Goal: Information Seeking & Learning: Learn about a topic

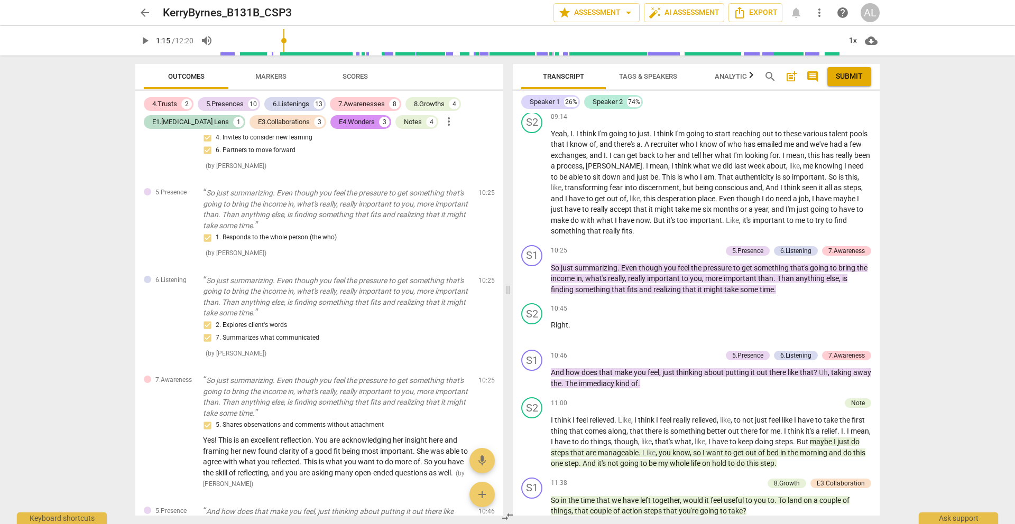
scroll to position [2065, 0]
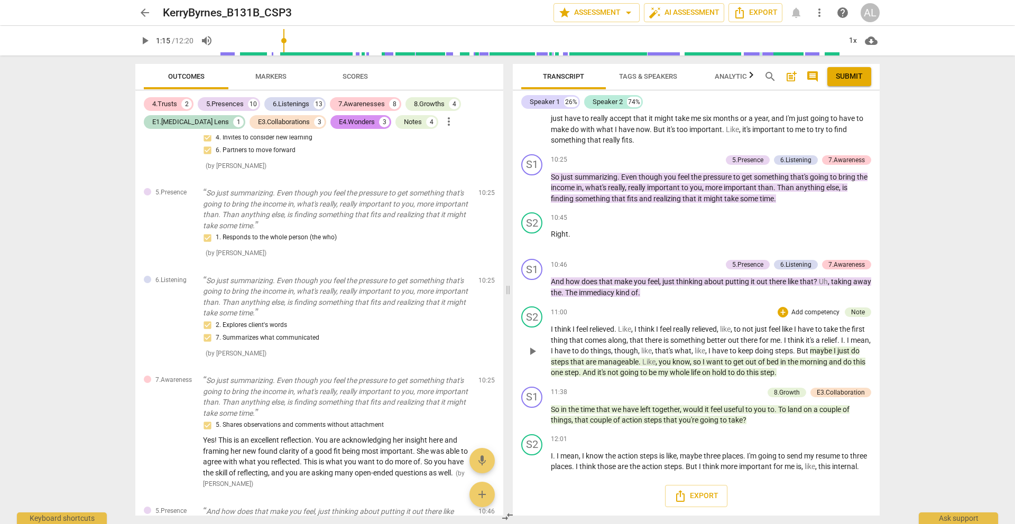
click at [535, 345] on span "play_arrow" at bounding box center [532, 351] width 13 height 13
click at [535, 345] on span "pause" at bounding box center [532, 351] width 13 height 13
click at [531, 345] on span "play_arrow" at bounding box center [532, 351] width 13 height 13
click at [194, 75] on span "Outcomes" at bounding box center [186, 76] width 36 height 8
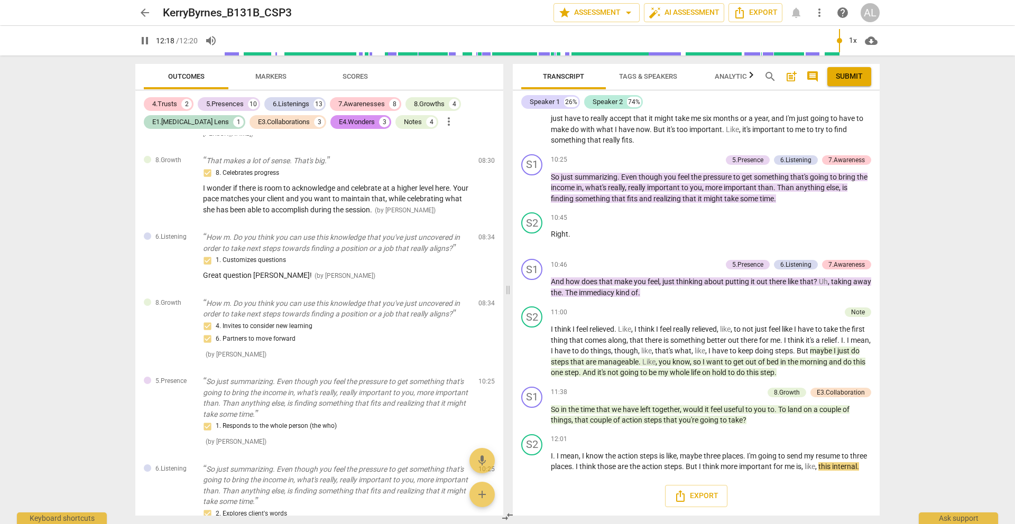
scroll to position [2827, 0]
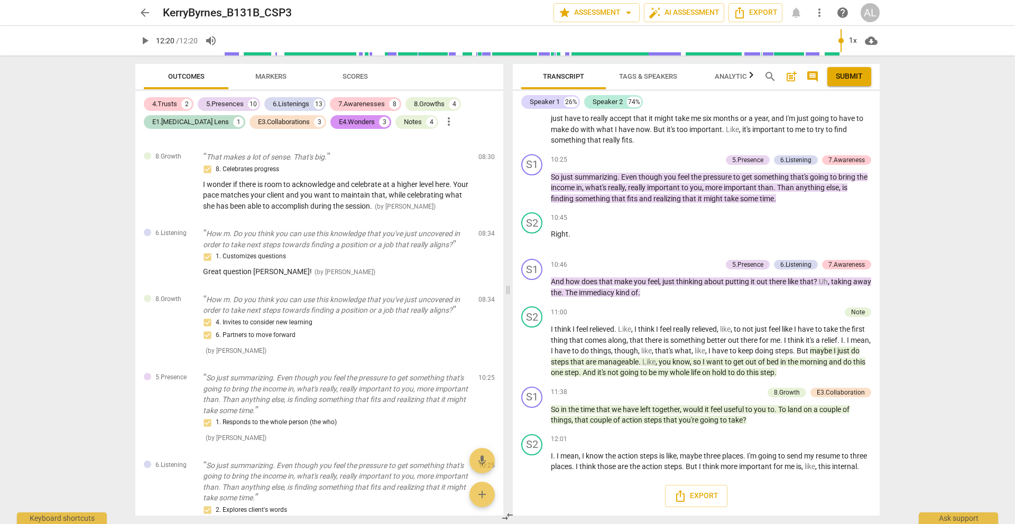
type input "740"
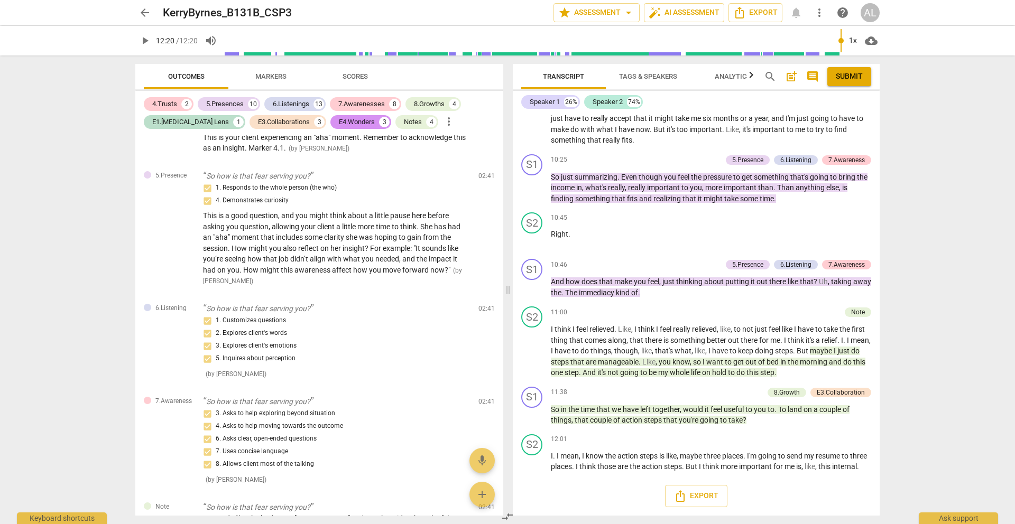
scroll to position [556, 0]
click at [141, 15] on span "arrow_back" at bounding box center [144, 12] width 13 height 13
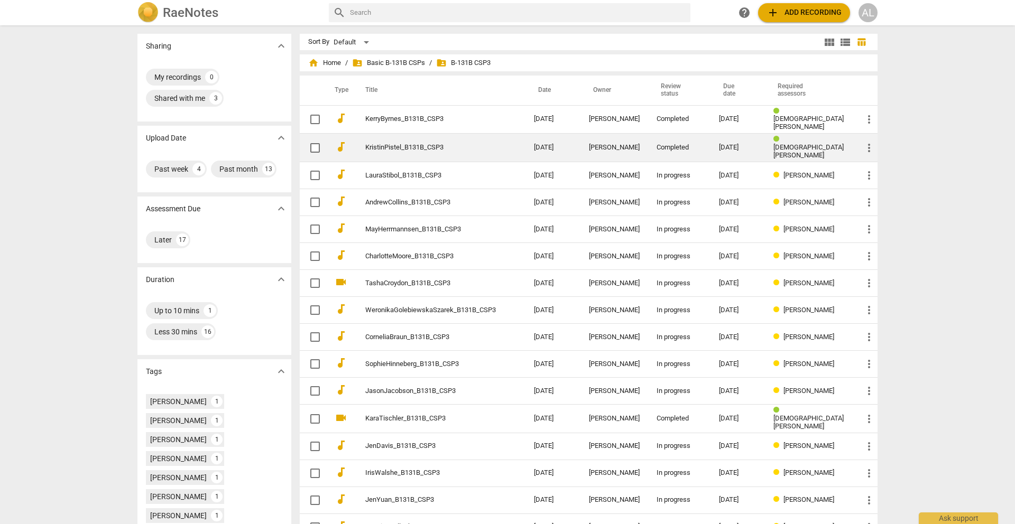
click at [438, 146] on link "KristinPistel_B131B_CSP3" at bounding box center [430, 148] width 131 height 8
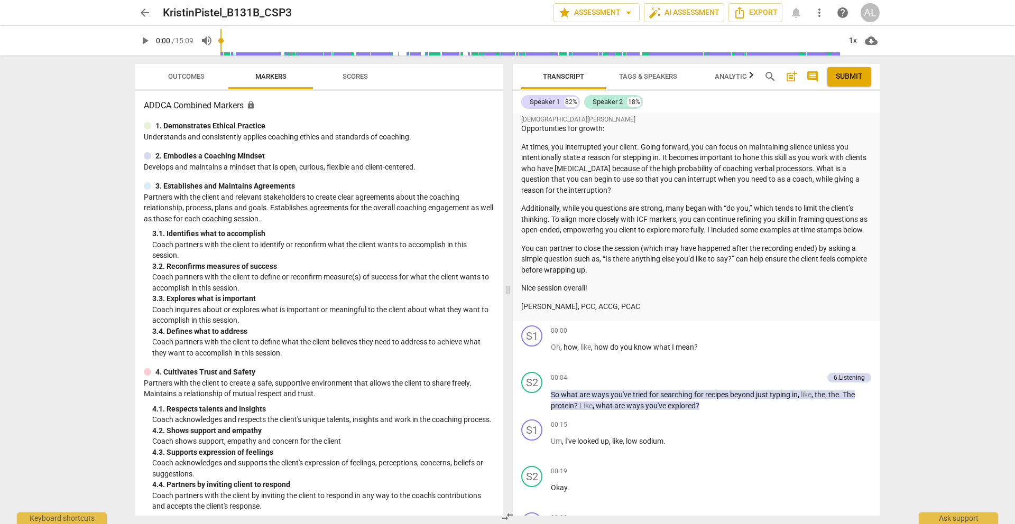
scroll to position [210, 0]
click at [190, 76] on span "Outcomes" at bounding box center [186, 76] width 36 height 8
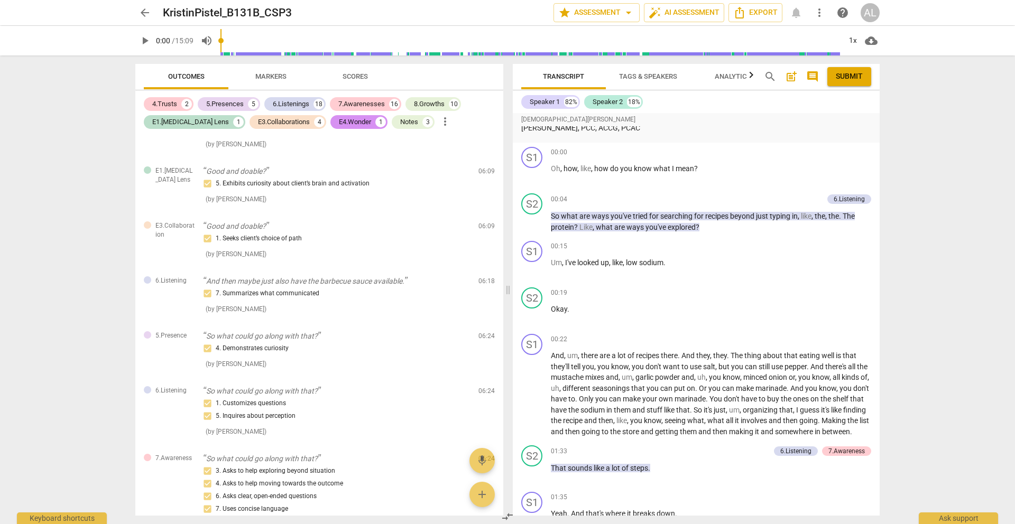
scroll to position [388, 0]
click at [532, 227] on span "play_arrow" at bounding box center [532, 221] width 13 height 13
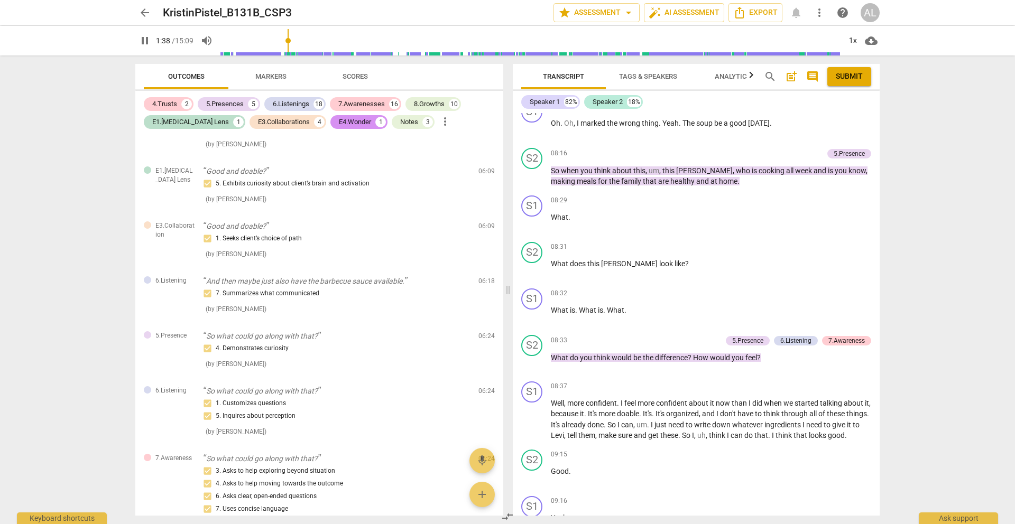
scroll to position [3303, 0]
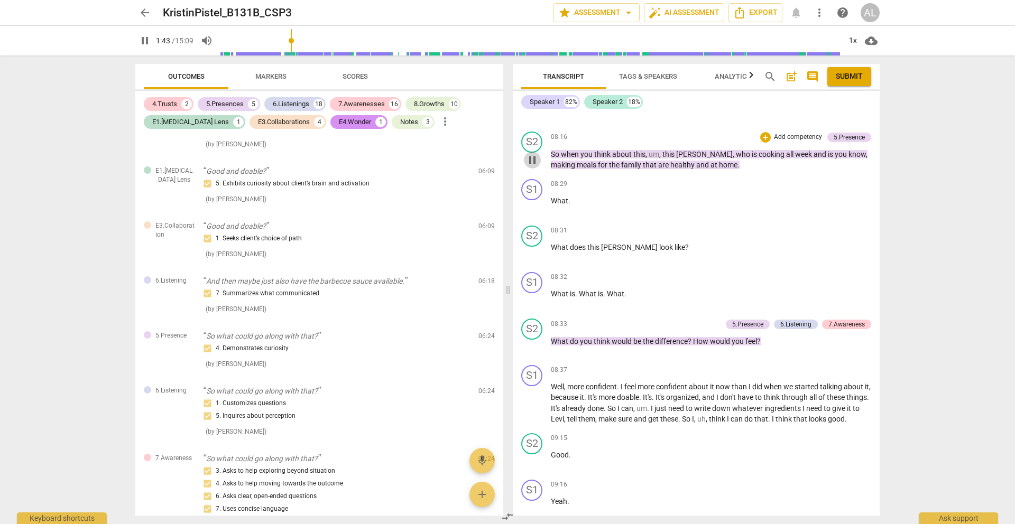
click at [533, 166] on span "pause" at bounding box center [532, 160] width 13 height 13
click at [533, 166] on span "play_arrow" at bounding box center [532, 160] width 13 height 13
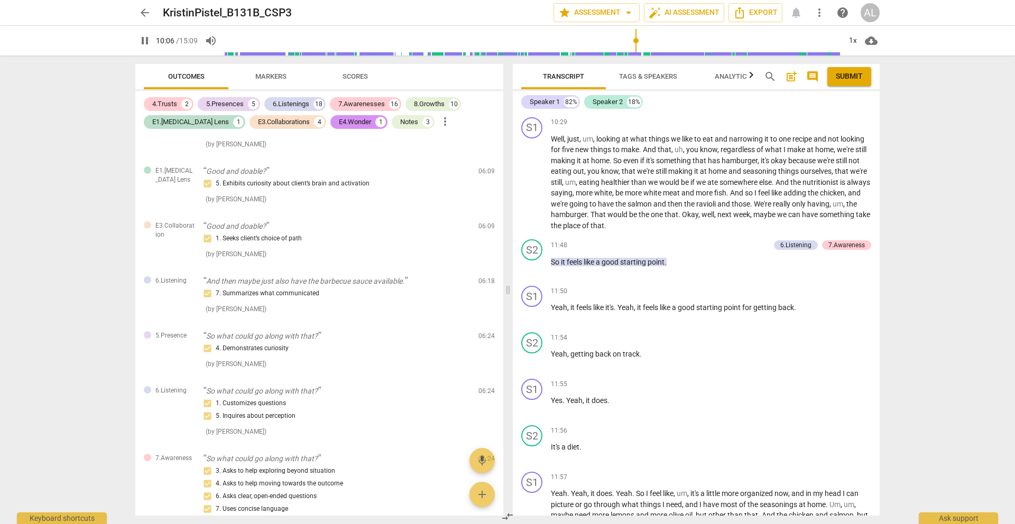
scroll to position [4134, 0]
click at [533, 188] on span "pause" at bounding box center [532, 181] width 13 height 13
click at [533, 188] on span "play_arrow" at bounding box center [532, 181] width 13 height 13
click at [533, 273] on span "pause" at bounding box center [532, 266] width 13 height 13
click at [533, 273] on span "play_arrow" at bounding box center [532, 266] width 13 height 13
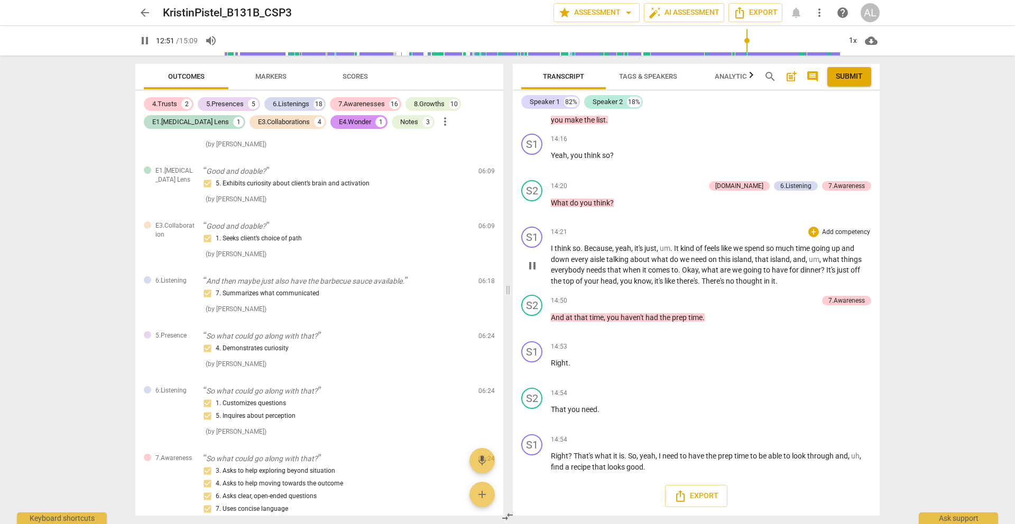
scroll to position [4835, 0]
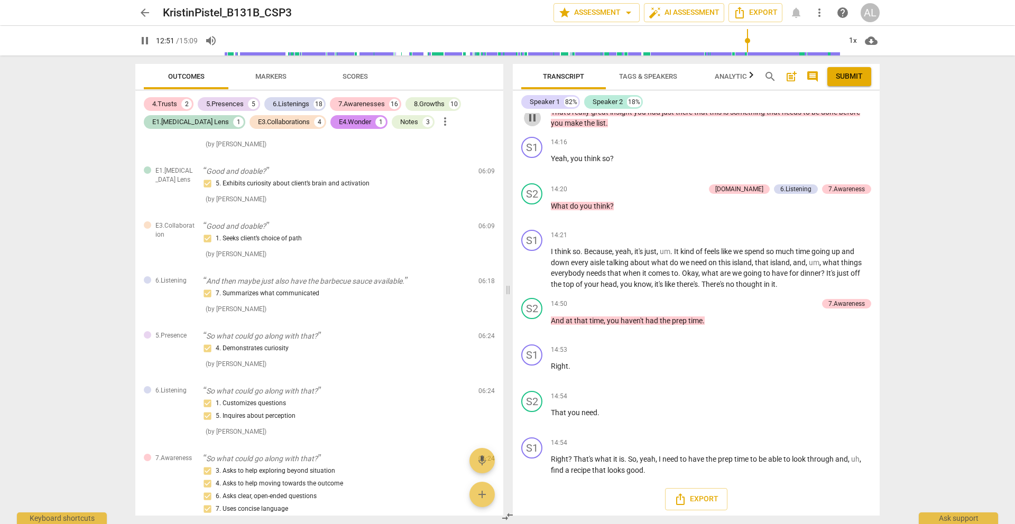
click at [533, 124] on span "pause" at bounding box center [532, 118] width 13 height 13
click at [534, 124] on span "play_arrow" at bounding box center [532, 118] width 13 height 13
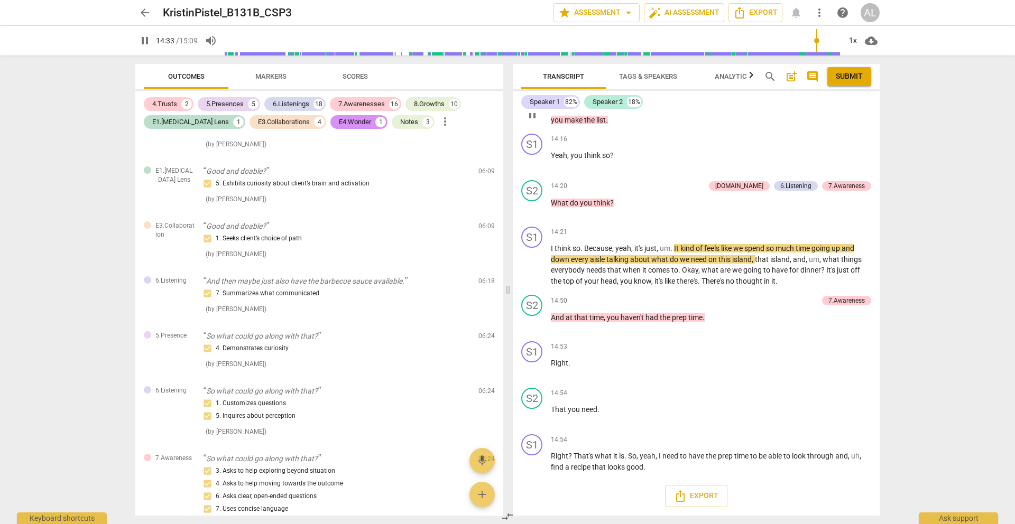
scroll to position [4879, 0]
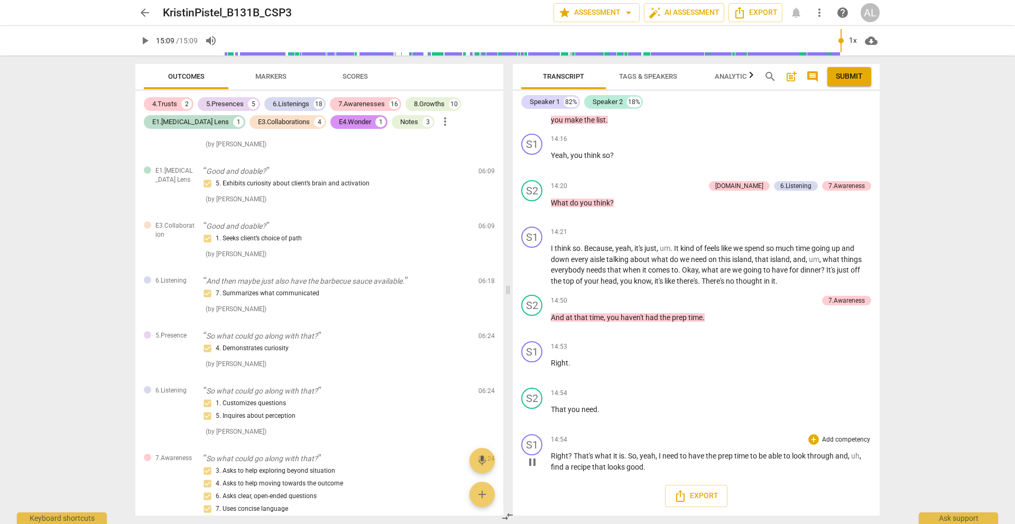
type input "909"
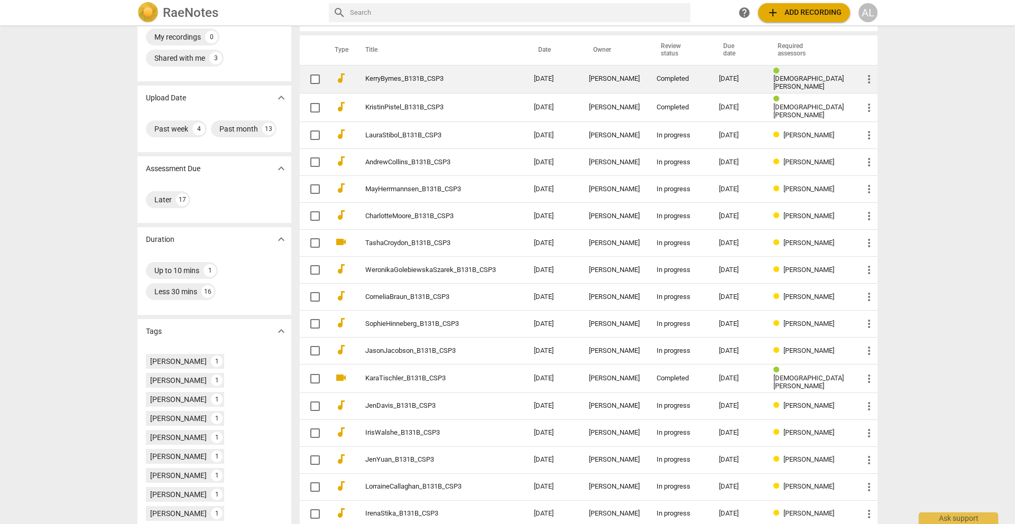
scroll to position [104, 0]
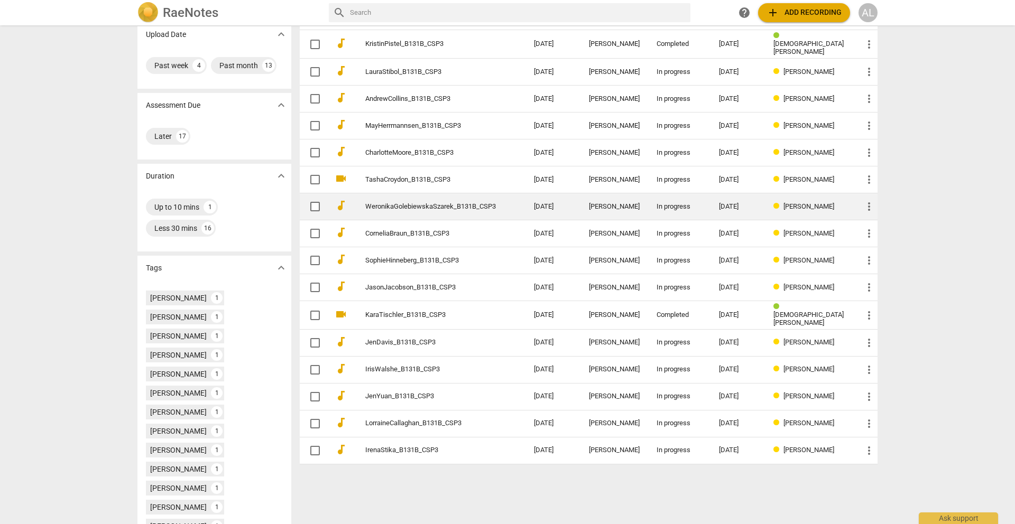
click at [428, 203] on link "WeronikaGolebiewskaSzarek_B131B_CSP3" at bounding box center [430, 207] width 131 height 8
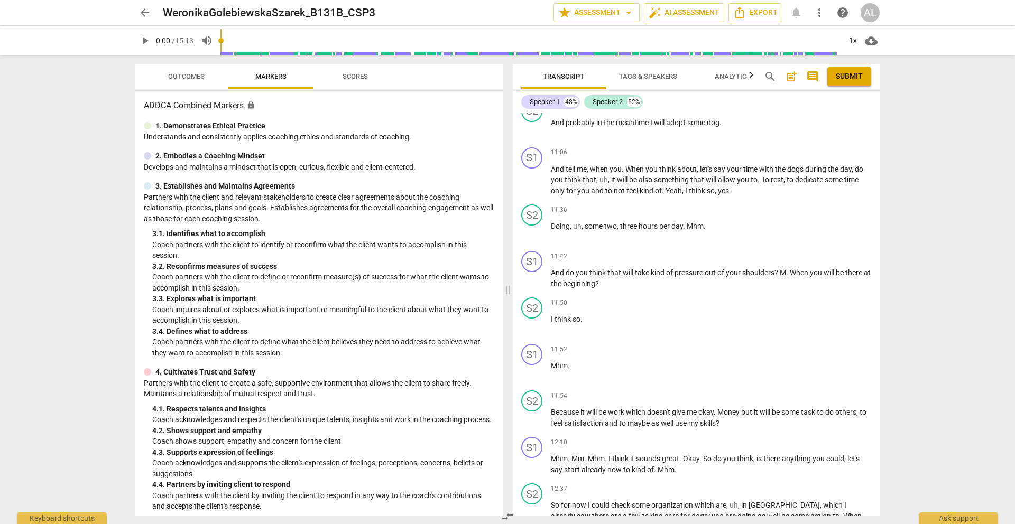
scroll to position [2835, 0]
click at [529, 187] on span "play_arrow" at bounding box center [532, 180] width 13 height 13
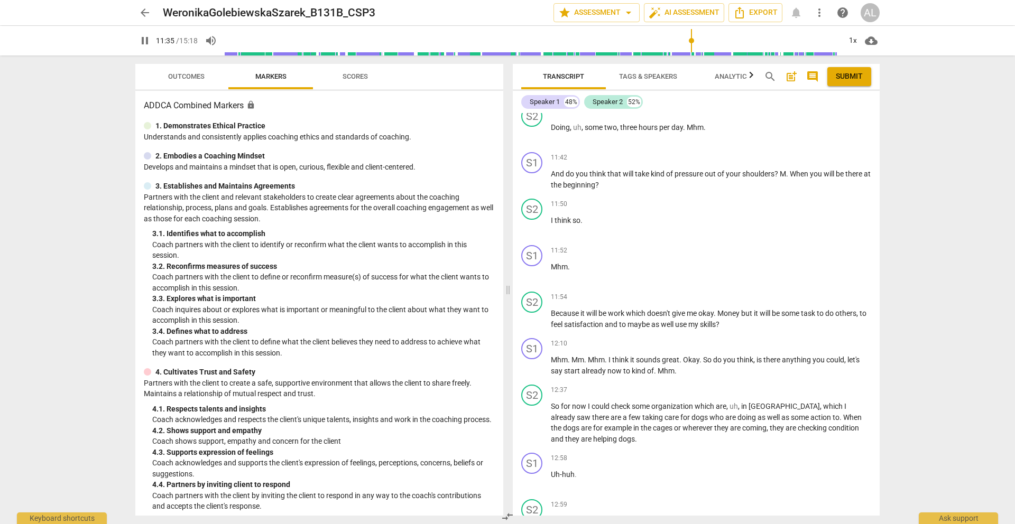
scroll to position [2934, 0]
click at [143, 43] on span "pause" at bounding box center [144, 40] width 13 height 13
type input "698"
click at [143, 16] on span "arrow_back" at bounding box center [144, 12] width 13 height 13
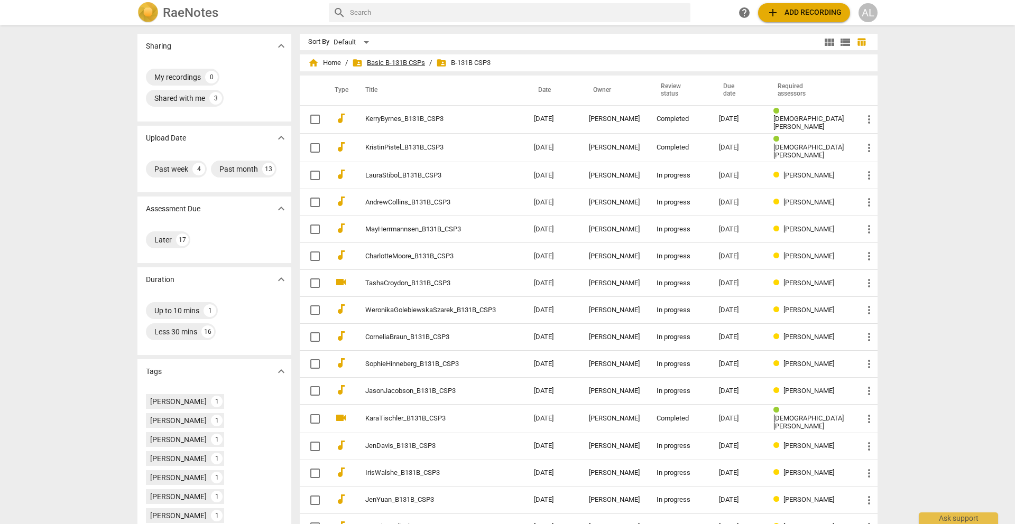
click at [411, 60] on span "folder_shared Basic B-131B CSPs" at bounding box center [388, 63] width 73 height 11
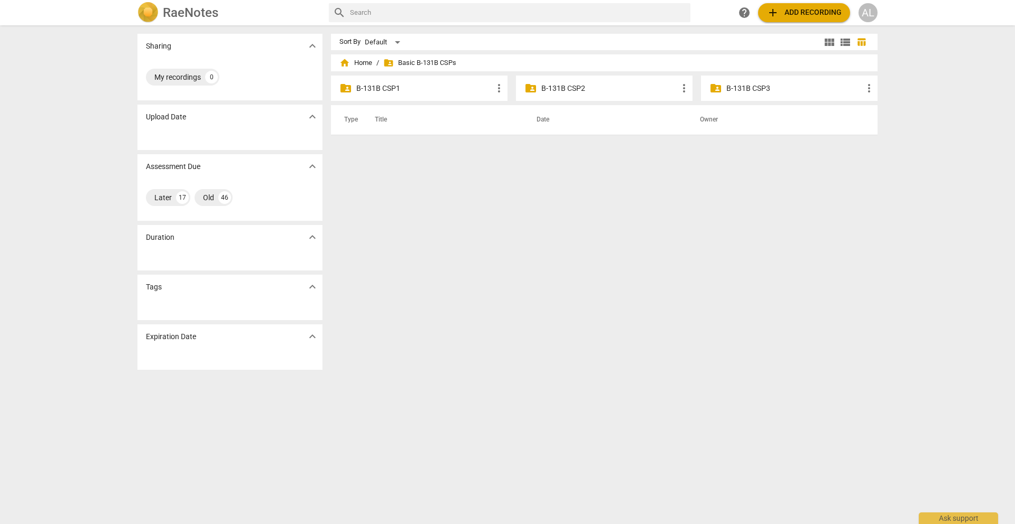
click at [396, 88] on p "B-131B CSP1" at bounding box center [424, 88] width 136 height 11
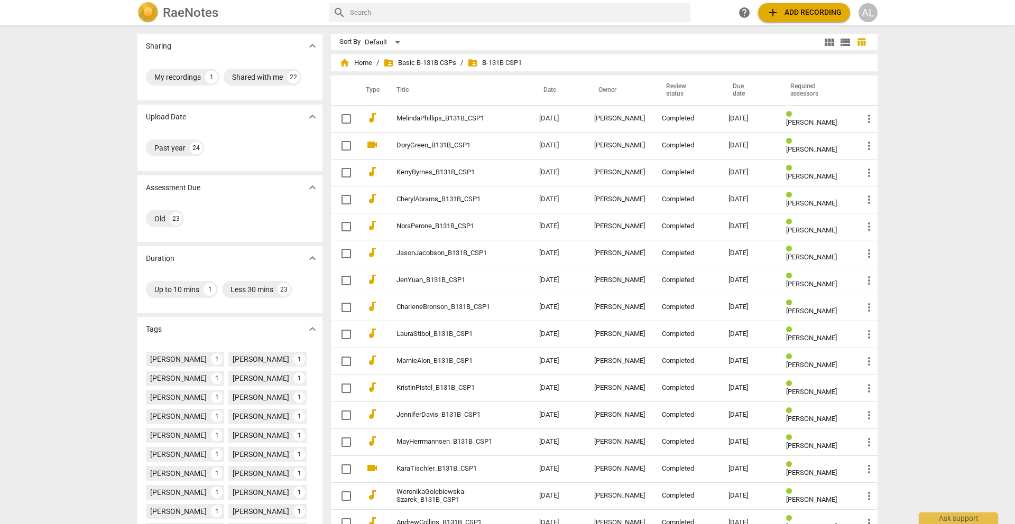
scroll to position [171, 0]
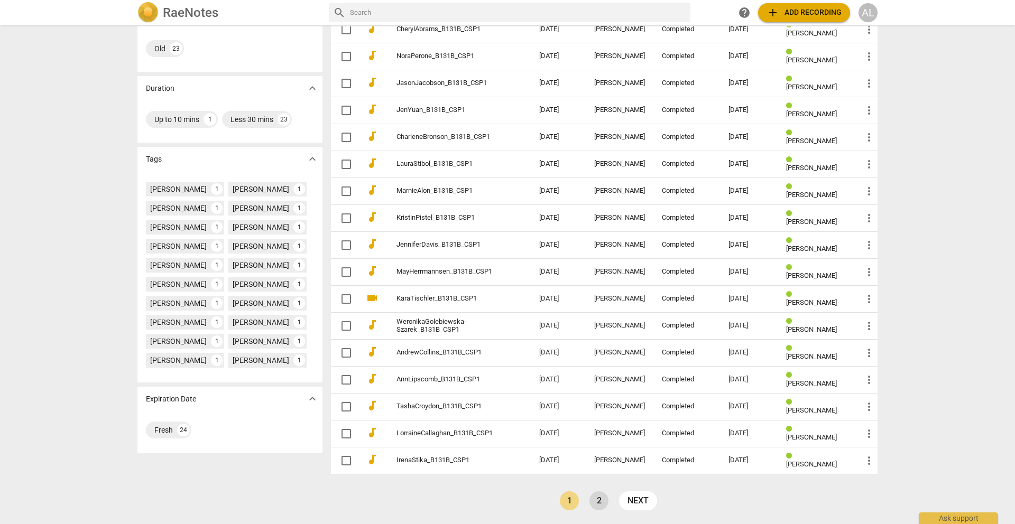
click at [595, 502] on link "2" at bounding box center [598, 500] width 19 height 19
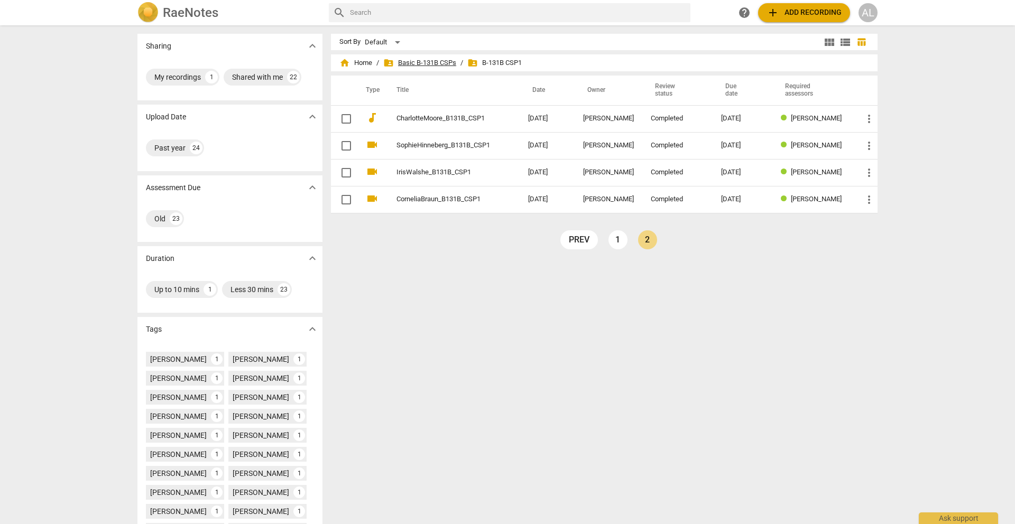
click at [438, 60] on span "folder_shared Basic B-131B CSPs" at bounding box center [419, 63] width 73 height 11
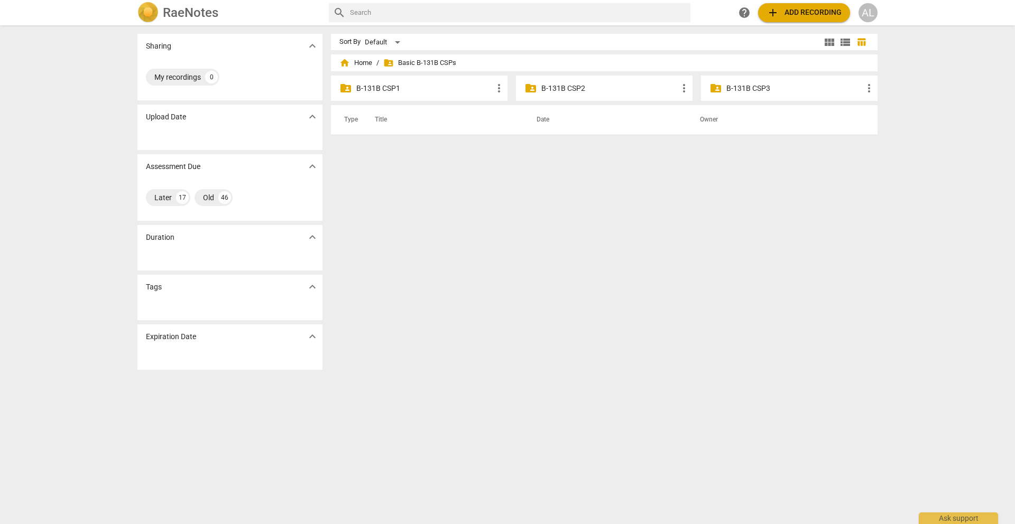
click at [549, 89] on p "B-131B CSP2" at bounding box center [609, 88] width 136 height 11
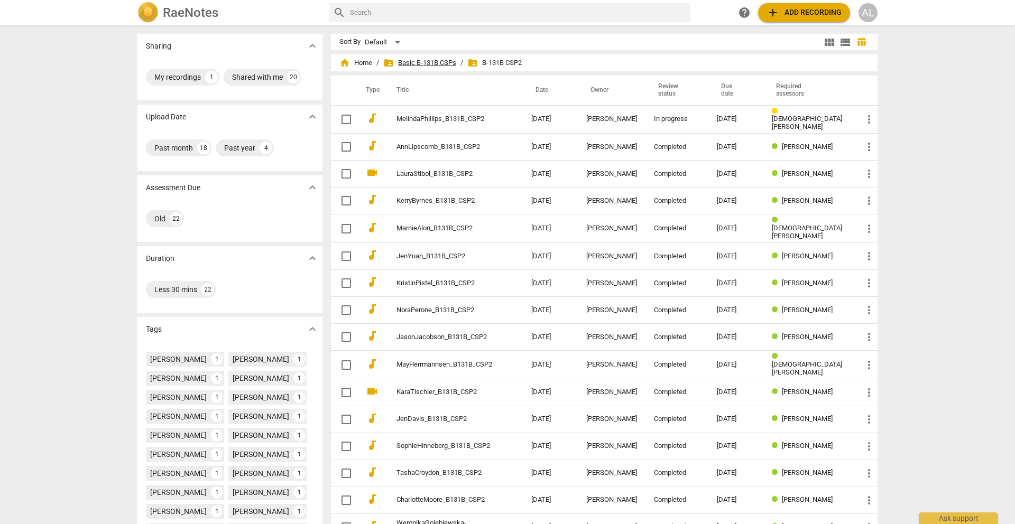
click at [407, 64] on span "folder_shared Basic B-131B CSPs" at bounding box center [419, 63] width 73 height 11
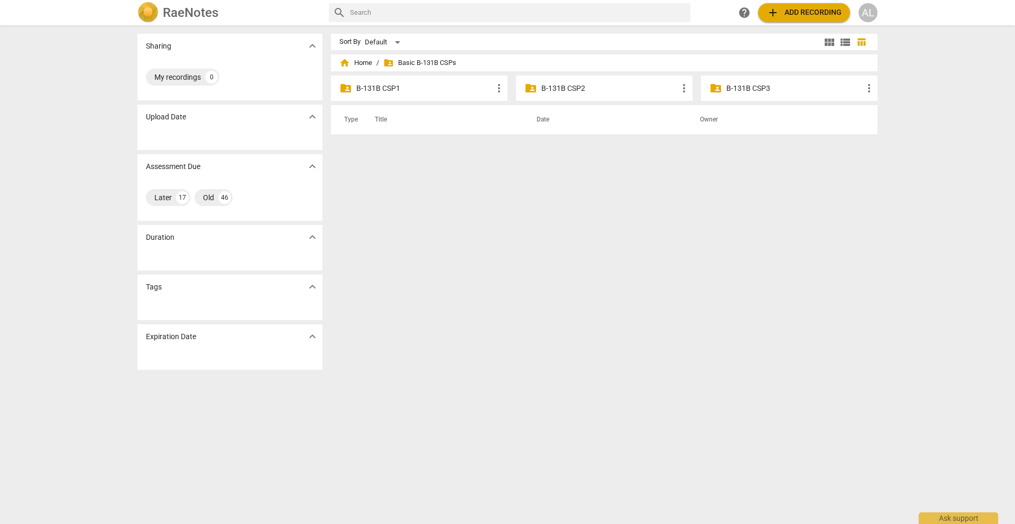
click at [766, 90] on p "B-131B CSP3" at bounding box center [794, 88] width 136 height 11
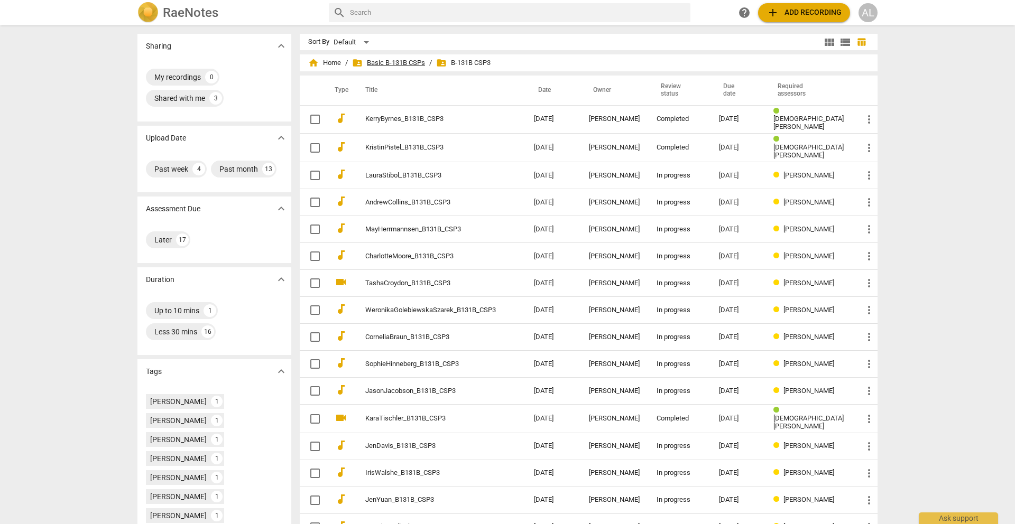
click at [425, 63] on span "folder_shared Basic B-131B CSPs" at bounding box center [388, 63] width 73 height 11
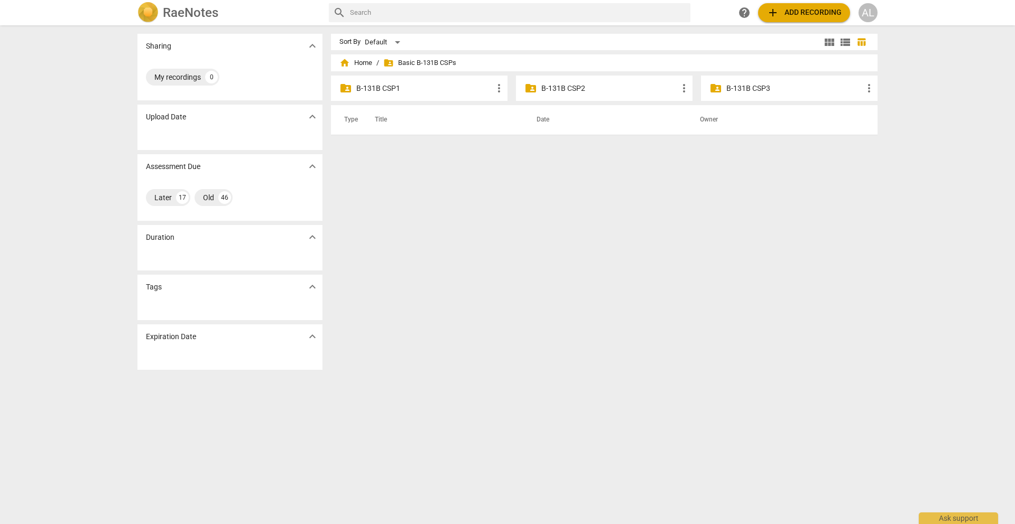
click at [542, 87] on p "B-131B CSP2" at bounding box center [609, 88] width 136 height 11
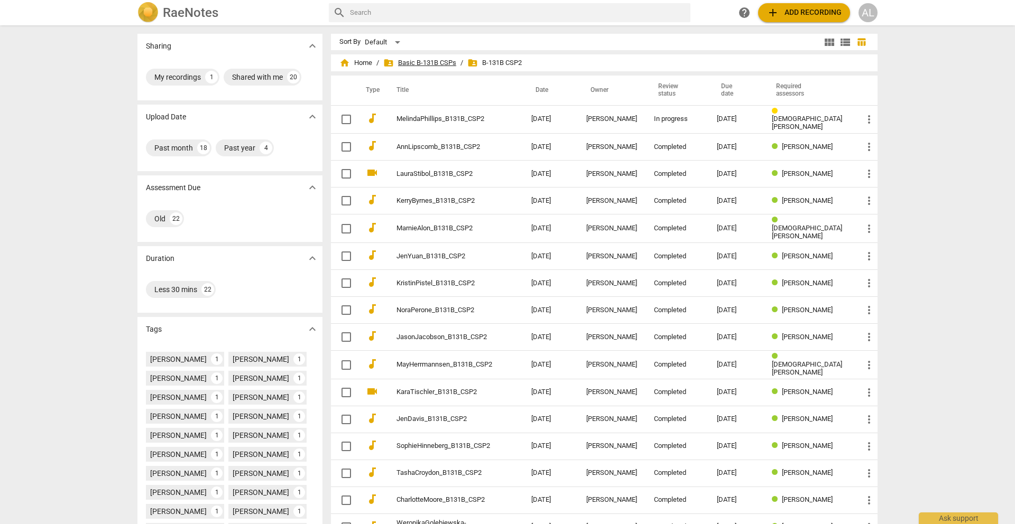
click at [435, 63] on span "folder_shared Basic B-131B CSPs" at bounding box center [419, 63] width 73 height 11
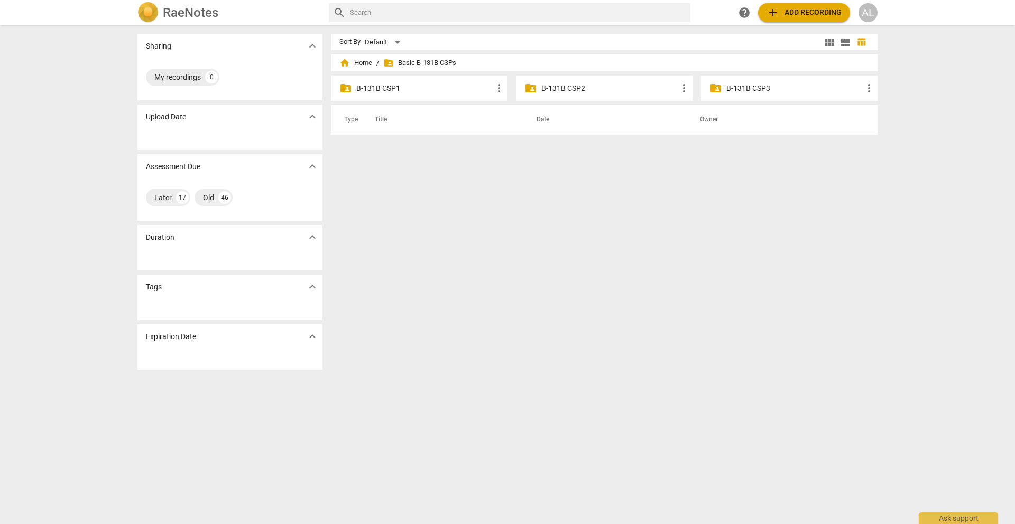
click at [735, 90] on p "B-131B CSP3" at bounding box center [794, 88] width 136 height 11
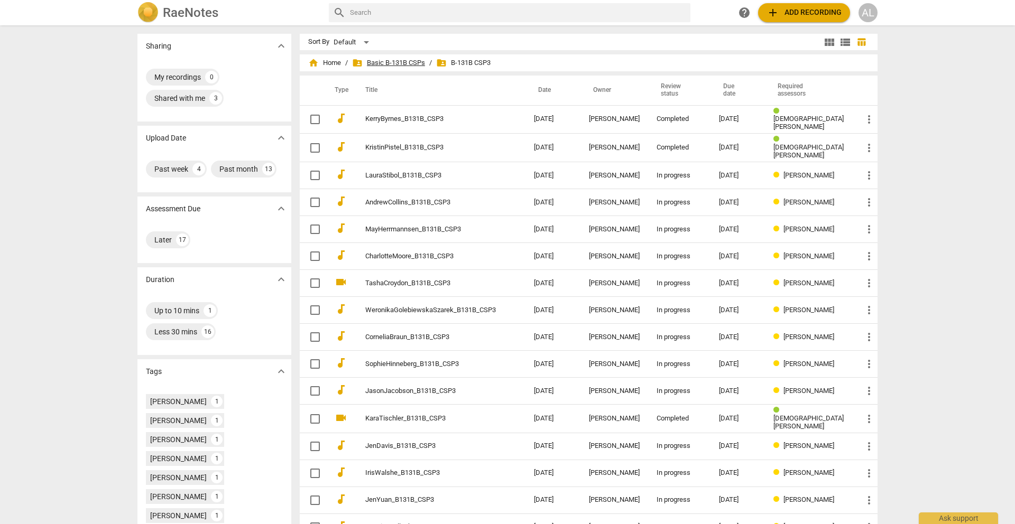
click at [425, 64] on span "folder_shared Basic B-131B CSPs" at bounding box center [388, 63] width 73 height 11
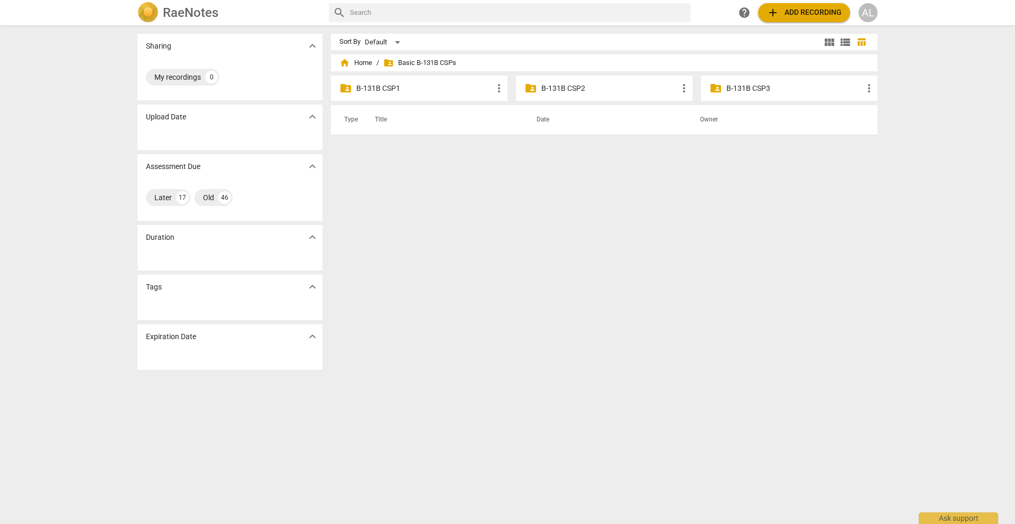
click at [577, 89] on p "B-131B CSP2" at bounding box center [609, 88] width 136 height 11
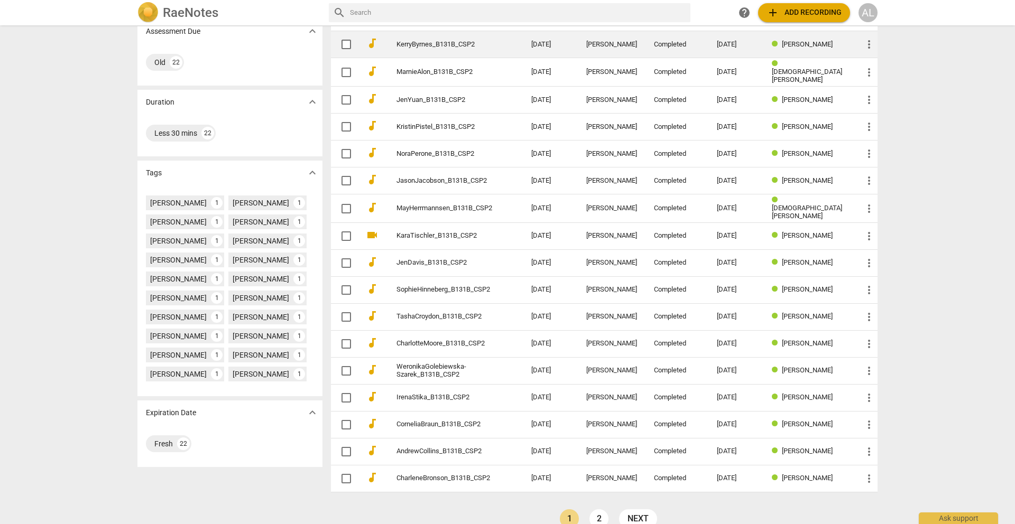
scroll to position [171, 0]
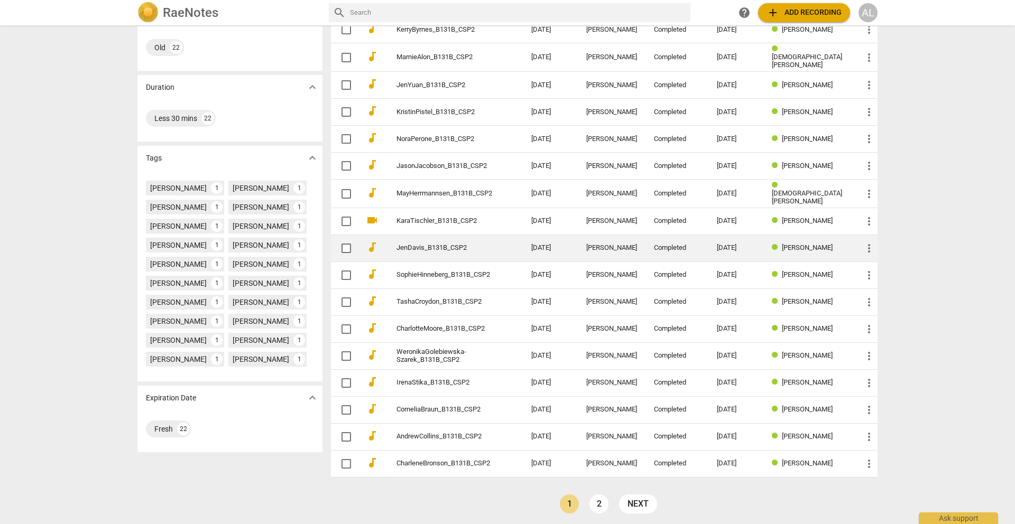
click at [426, 244] on link "JenDavis_B131B_CSP2" at bounding box center [444, 248] width 97 height 8
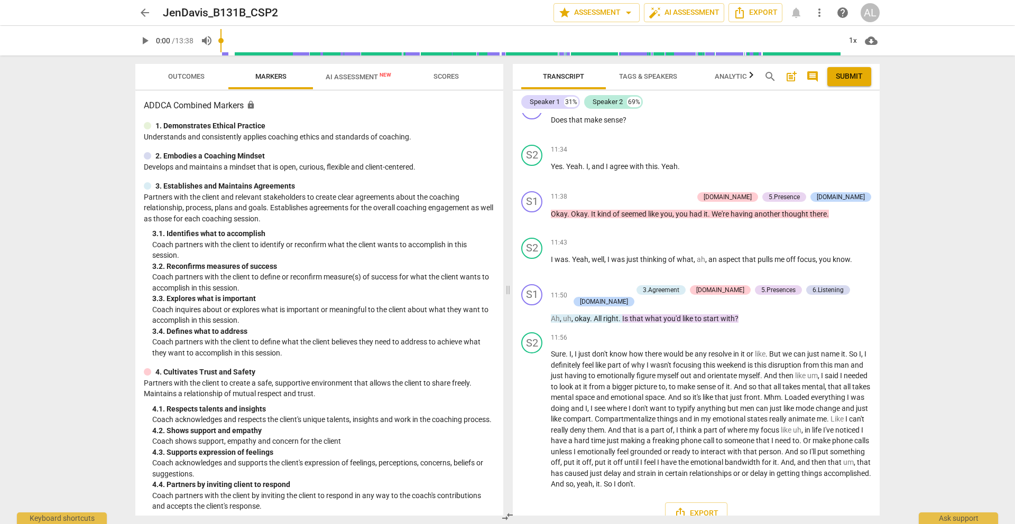
scroll to position [3401, 0]
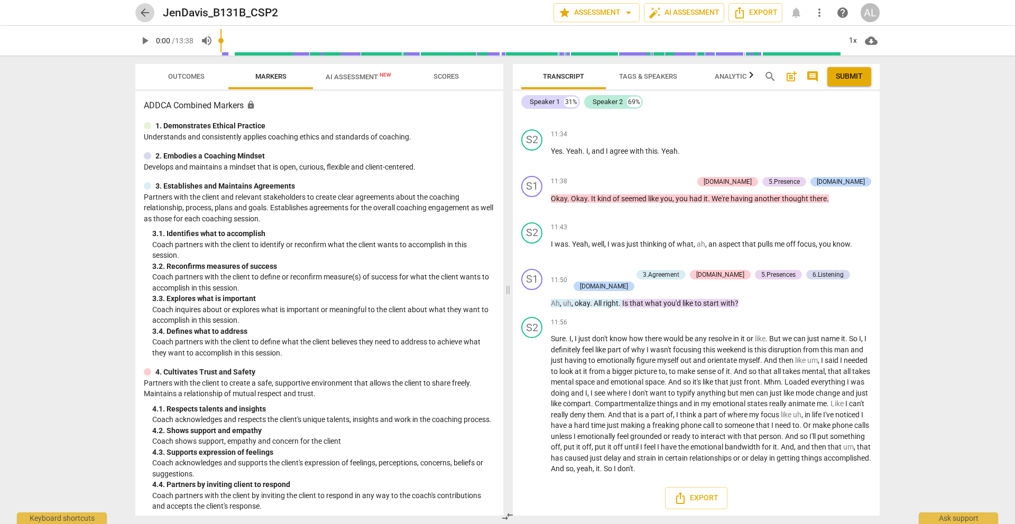
click at [144, 17] on span "arrow_back" at bounding box center [144, 12] width 13 height 13
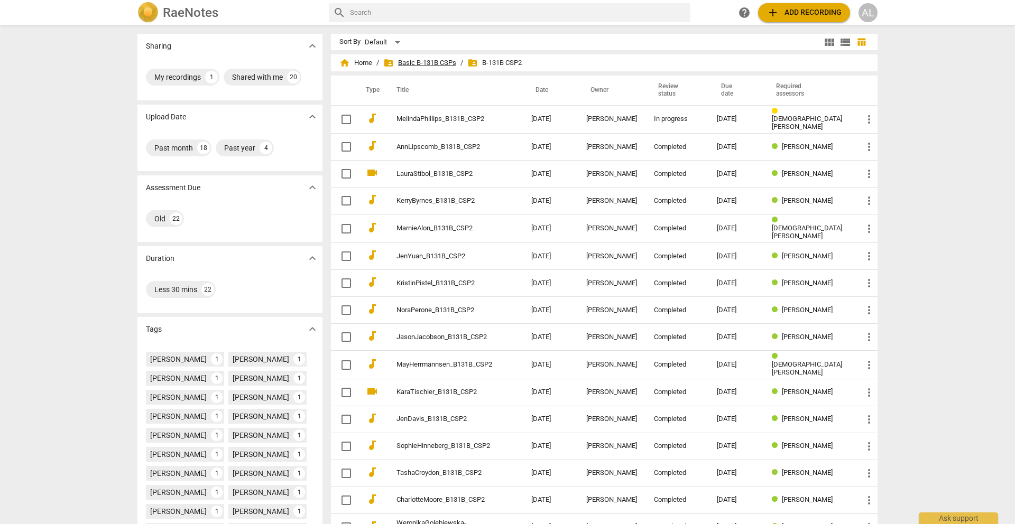
click at [420, 67] on span "folder_shared Basic B-131B CSPs" at bounding box center [419, 63] width 73 height 11
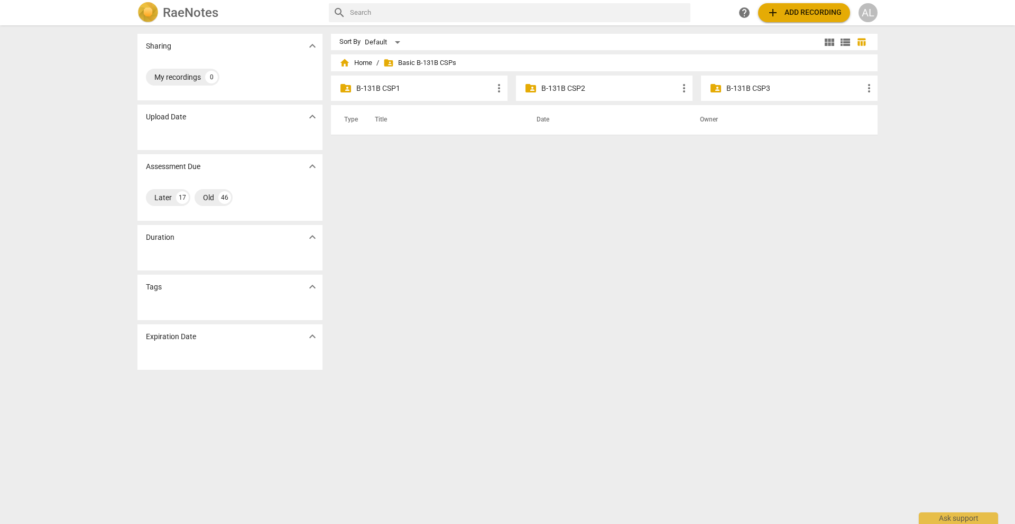
click at [726, 89] on p "B-131B CSP3" at bounding box center [794, 88] width 136 height 11
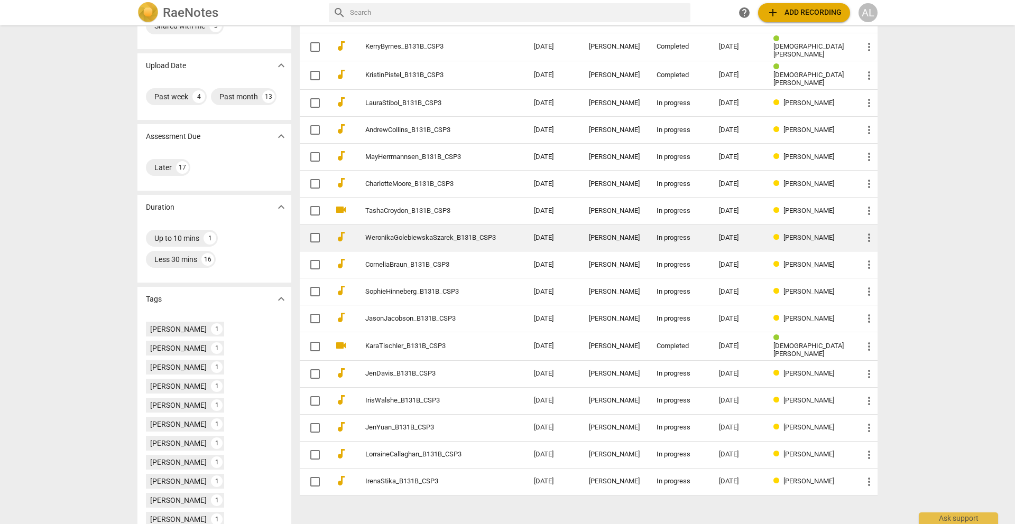
scroll to position [73, 0]
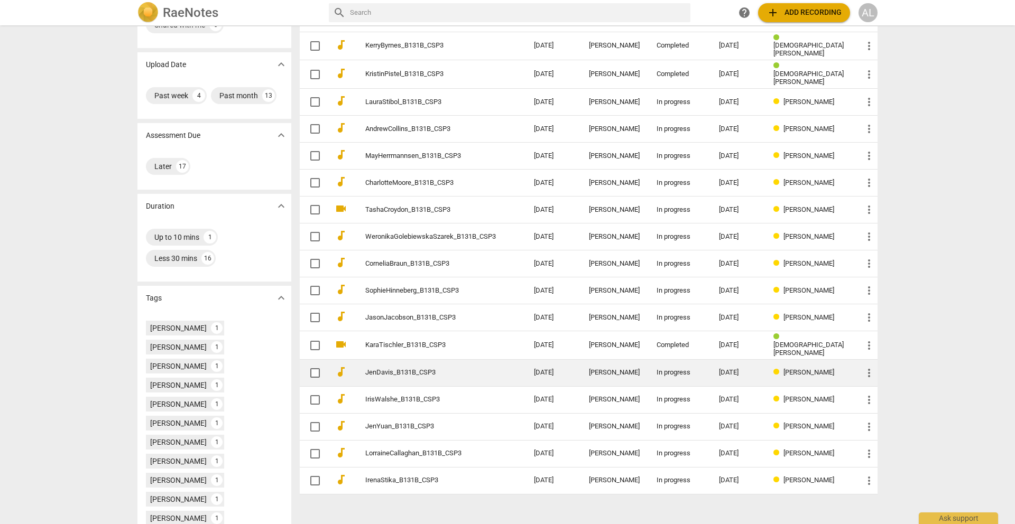
click at [443, 372] on link "JenDavis_B131B_CSP3" at bounding box center [430, 373] width 131 height 8
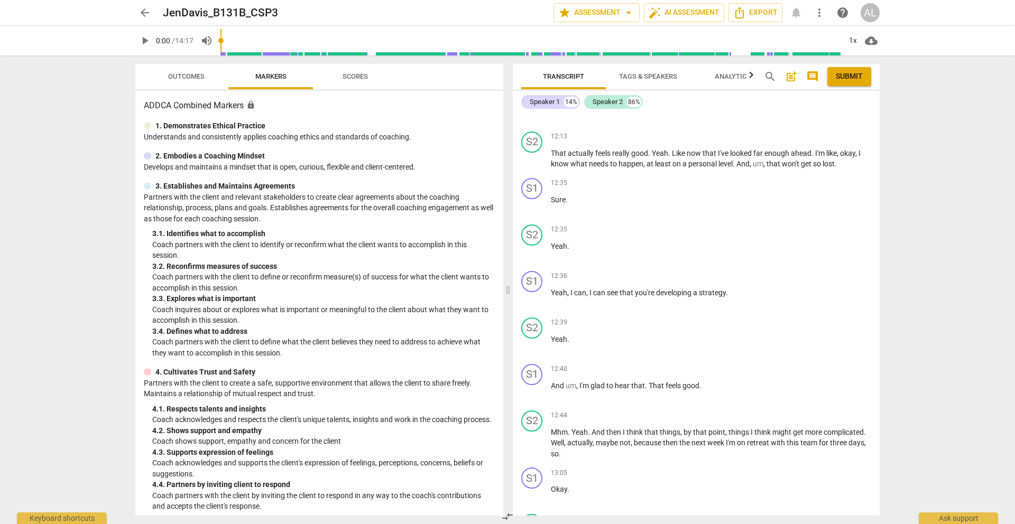
scroll to position [2170, 0]
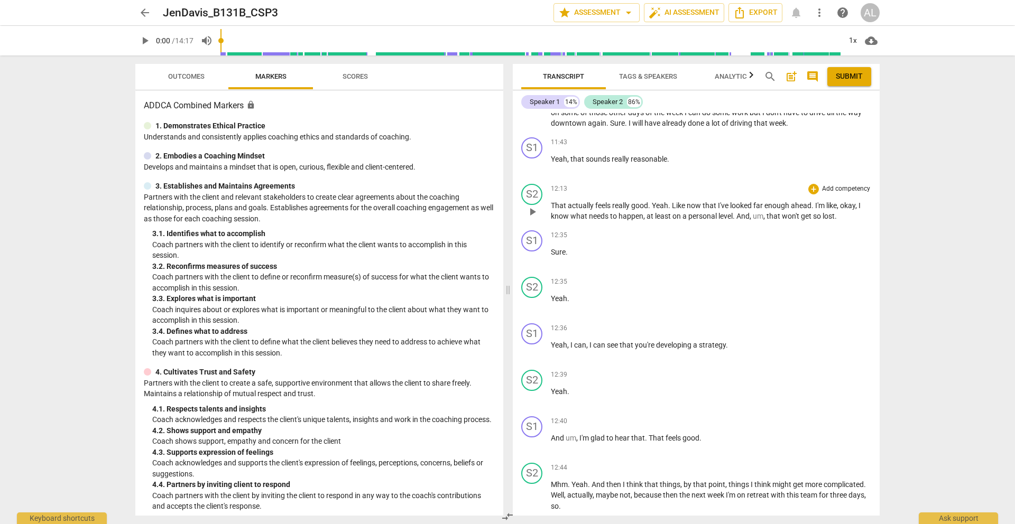
click at [535, 211] on span "play_arrow" at bounding box center [532, 212] width 13 height 13
click at [535, 211] on span "pause" at bounding box center [532, 212] width 13 height 13
click at [535, 211] on span "play_arrow" at bounding box center [532, 212] width 13 height 13
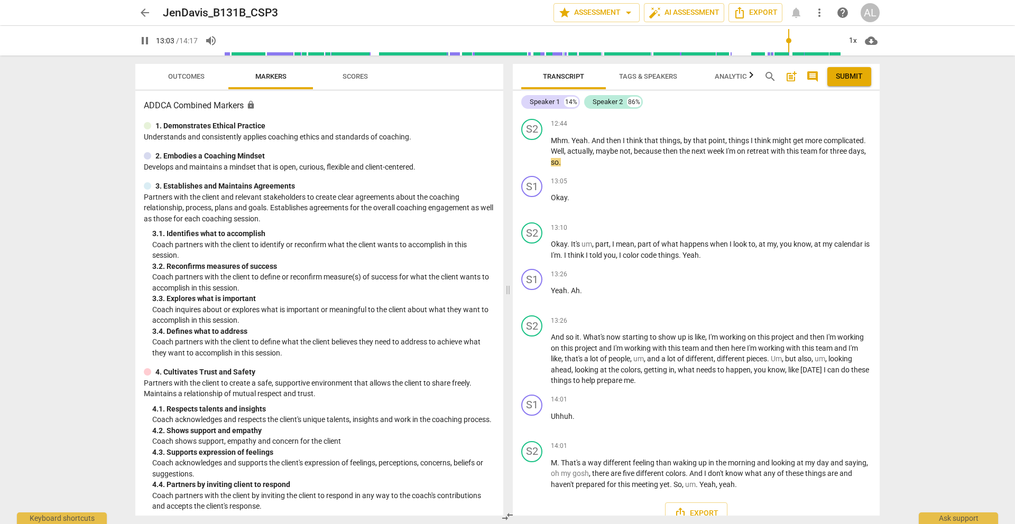
scroll to position [2531, 0]
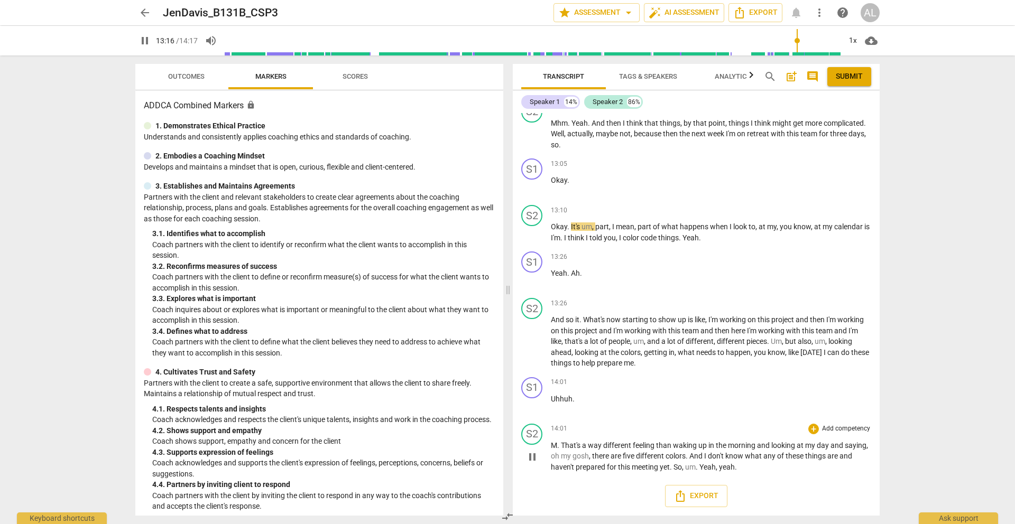
click at [531, 459] on span "pause" at bounding box center [532, 457] width 13 height 13
click at [535, 333] on div "play_arrow pause" at bounding box center [537, 342] width 27 height 47
click at [533, 340] on span "play_arrow" at bounding box center [532, 342] width 13 height 13
click at [537, 460] on span "pause" at bounding box center [532, 457] width 13 height 13
click at [536, 457] on span "play_arrow" at bounding box center [532, 457] width 13 height 13
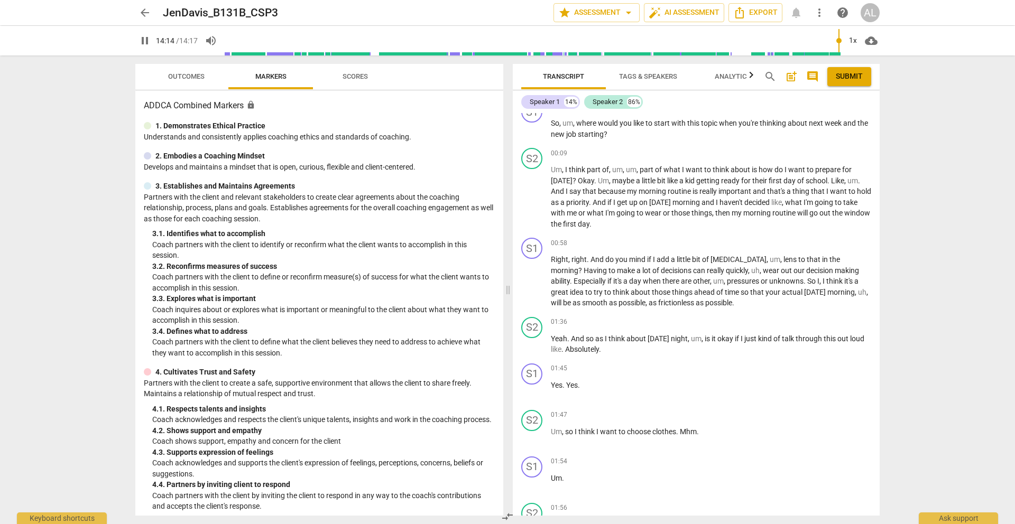
scroll to position [0, 0]
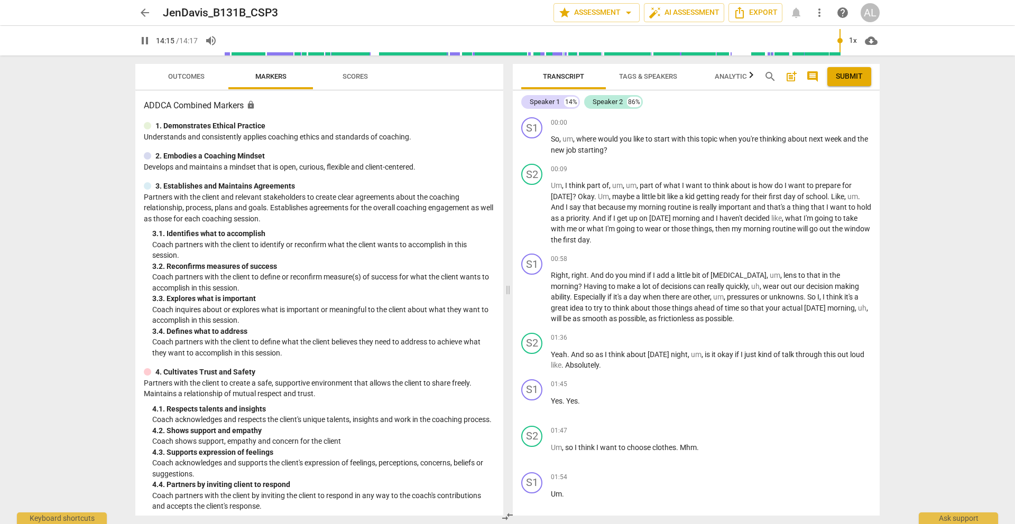
type input "856"
click at [145, 18] on span "arrow_back" at bounding box center [144, 12] width 13 height 13
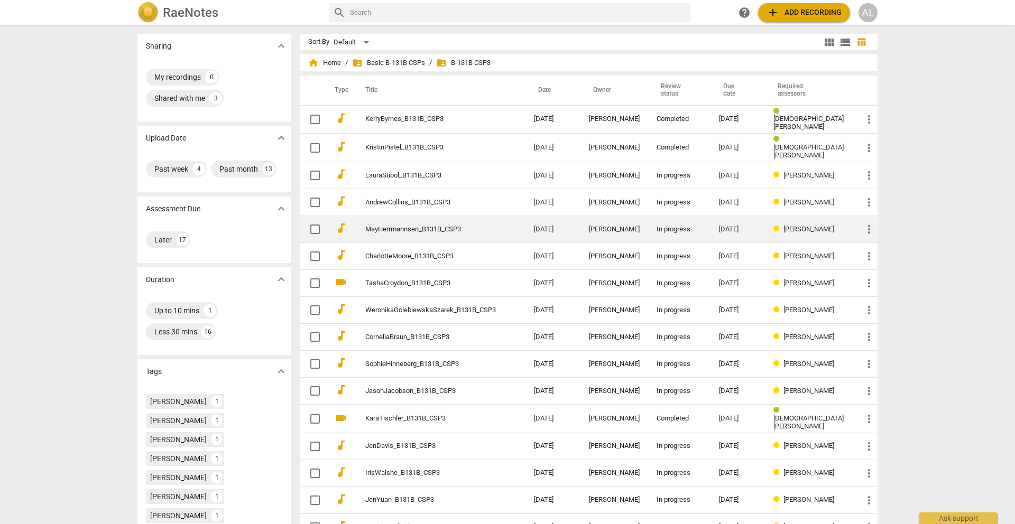
click at [445, 226] on link "MayHerrmannsen_B131B_CSP3" at bounding box center [430, 230] width 131 height 8
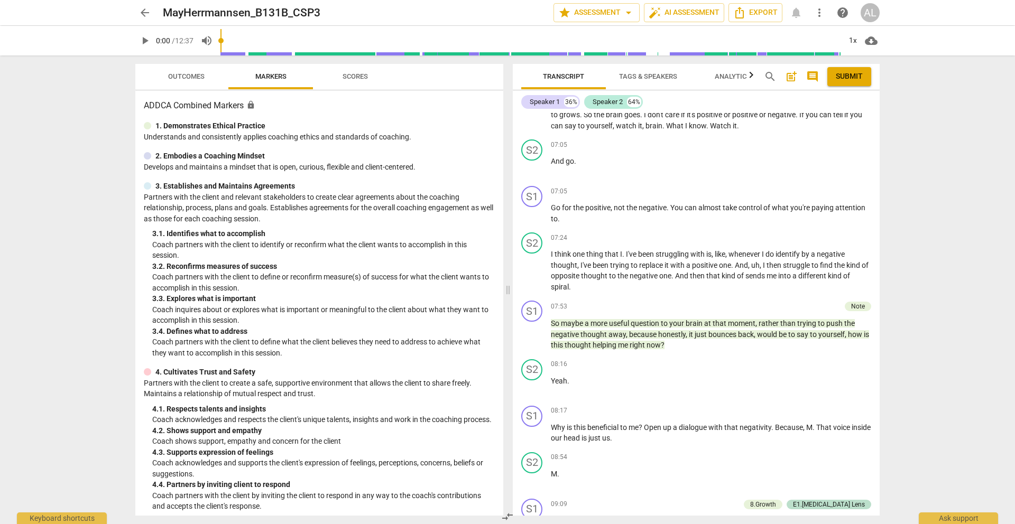
scroll to position [1431, 0]
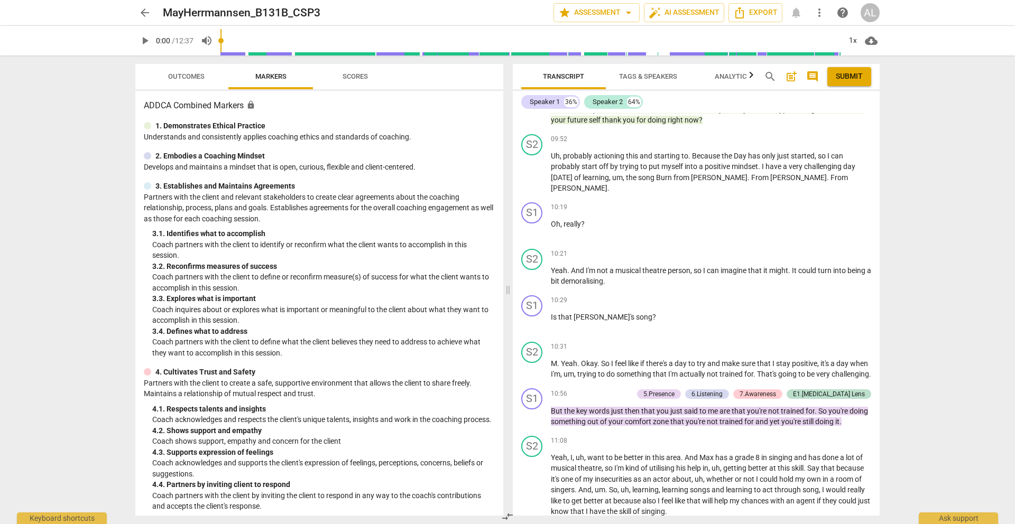
click at [152, 10] on span "arrow_back" at bounding box center [144, 12] width 19 height 13
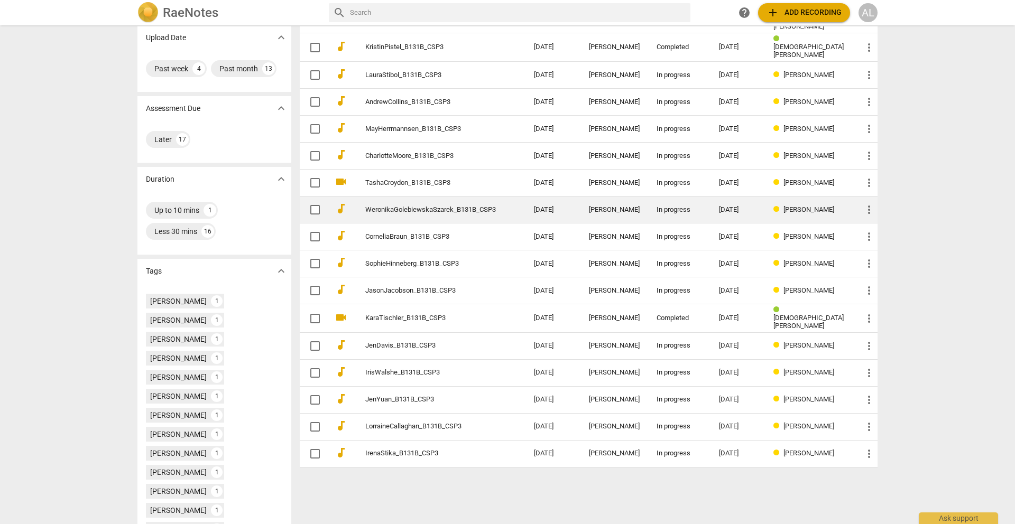
scroll to position [104, 0]
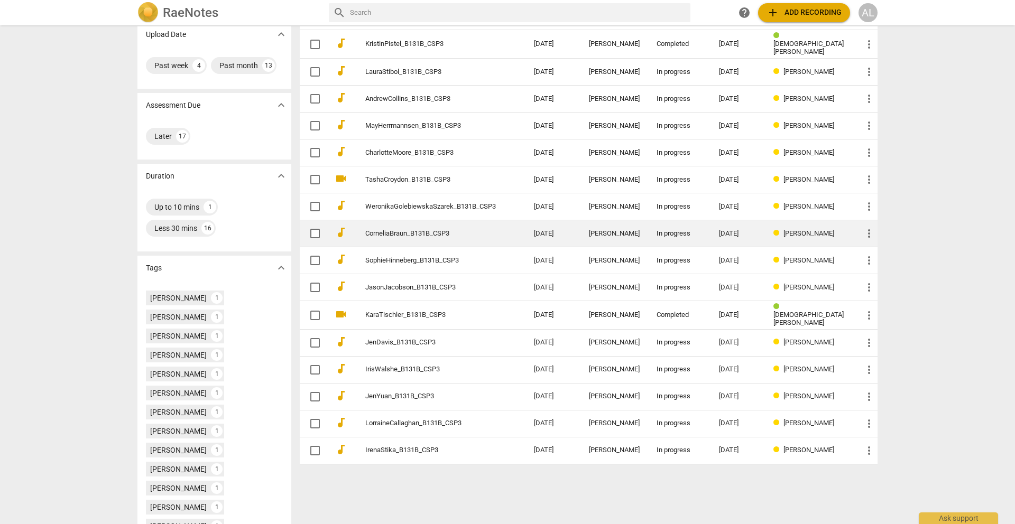
click at [459, 230] on link "CorneliaBraun_B131B_CSP3" at bounding box center [430, 234] width 131 height 8
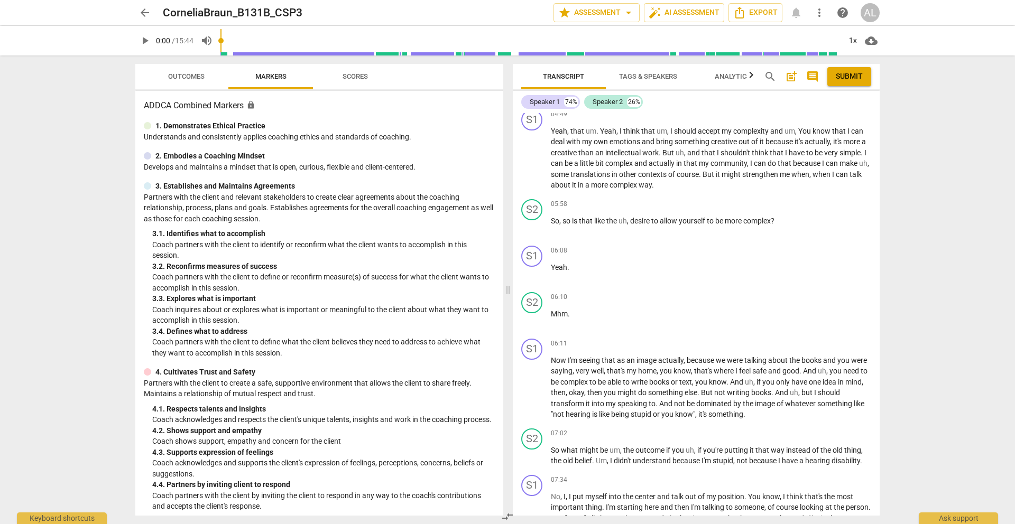
scroll to position [516, 0]
